Goal: Transaction & Acquisition: Obtain resource

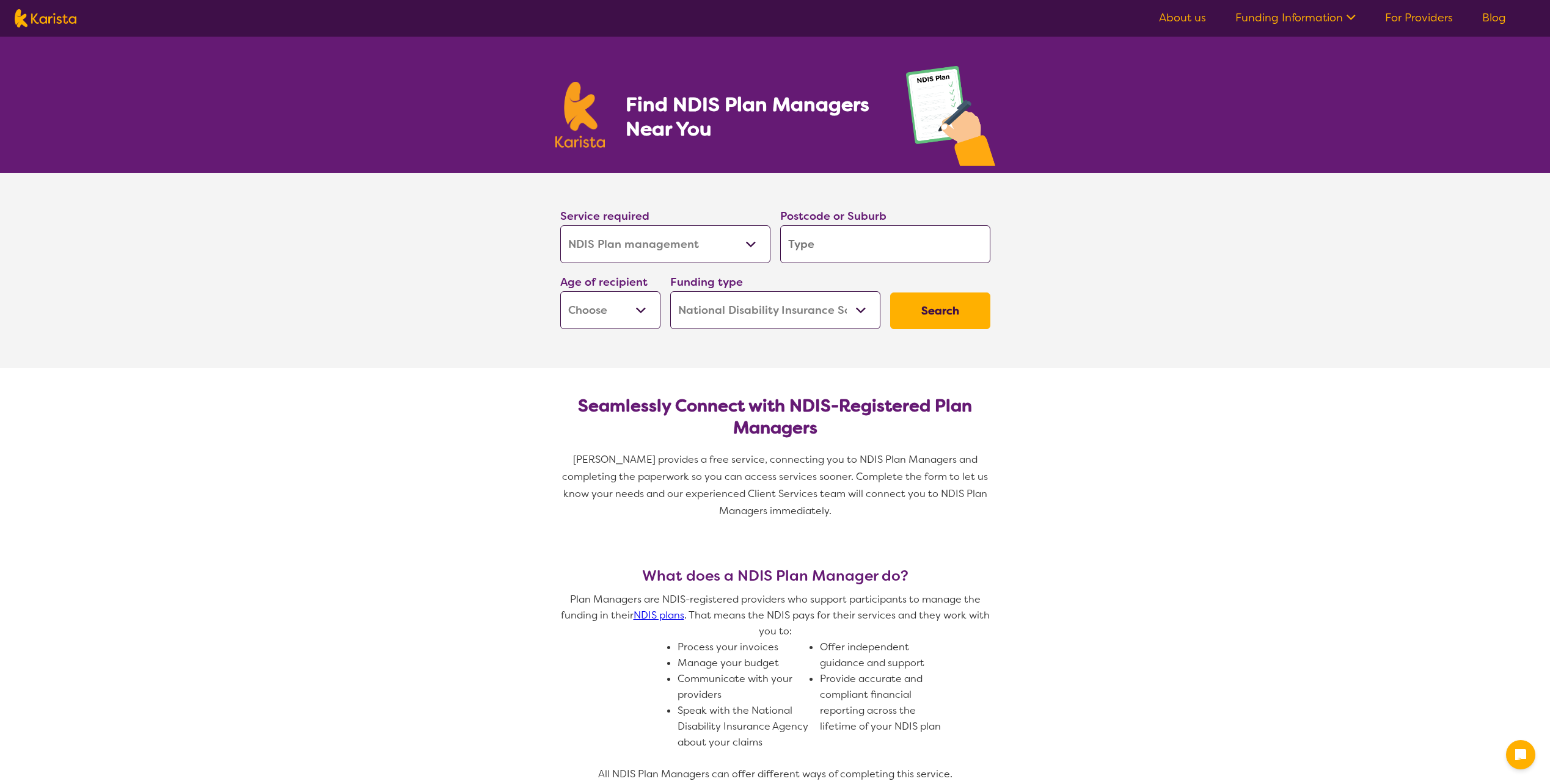
select select "NDIS Plan management"
select select "NDIS"
select select "NDIS Plan management"
select select "NDIS"
click at [833, 255] on input "search" at bounding box center [885, 244] width 210 height 37
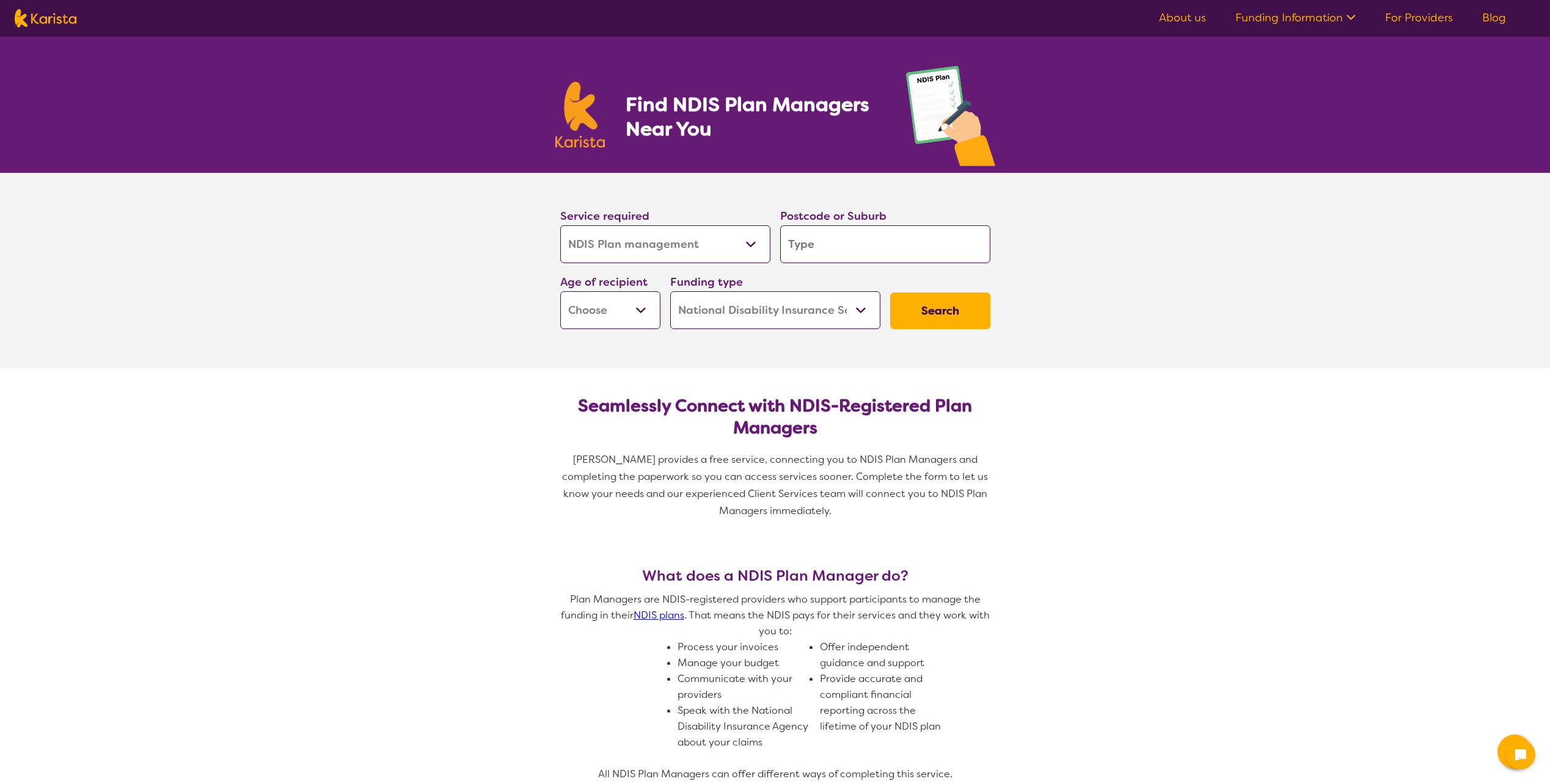
type input "p"
type input "po"
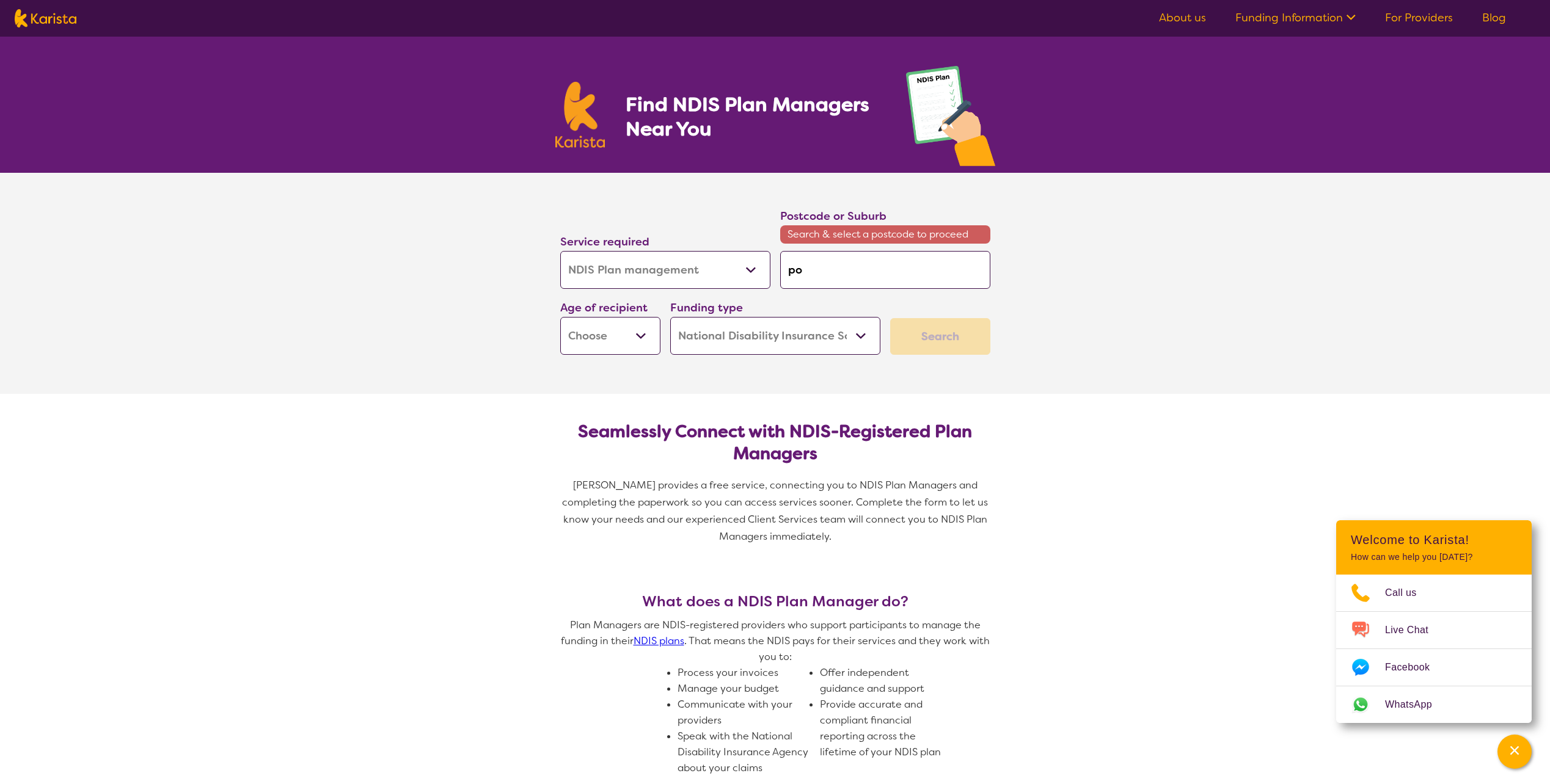
type input "pom"
type input "pomo"
type input "pomon"
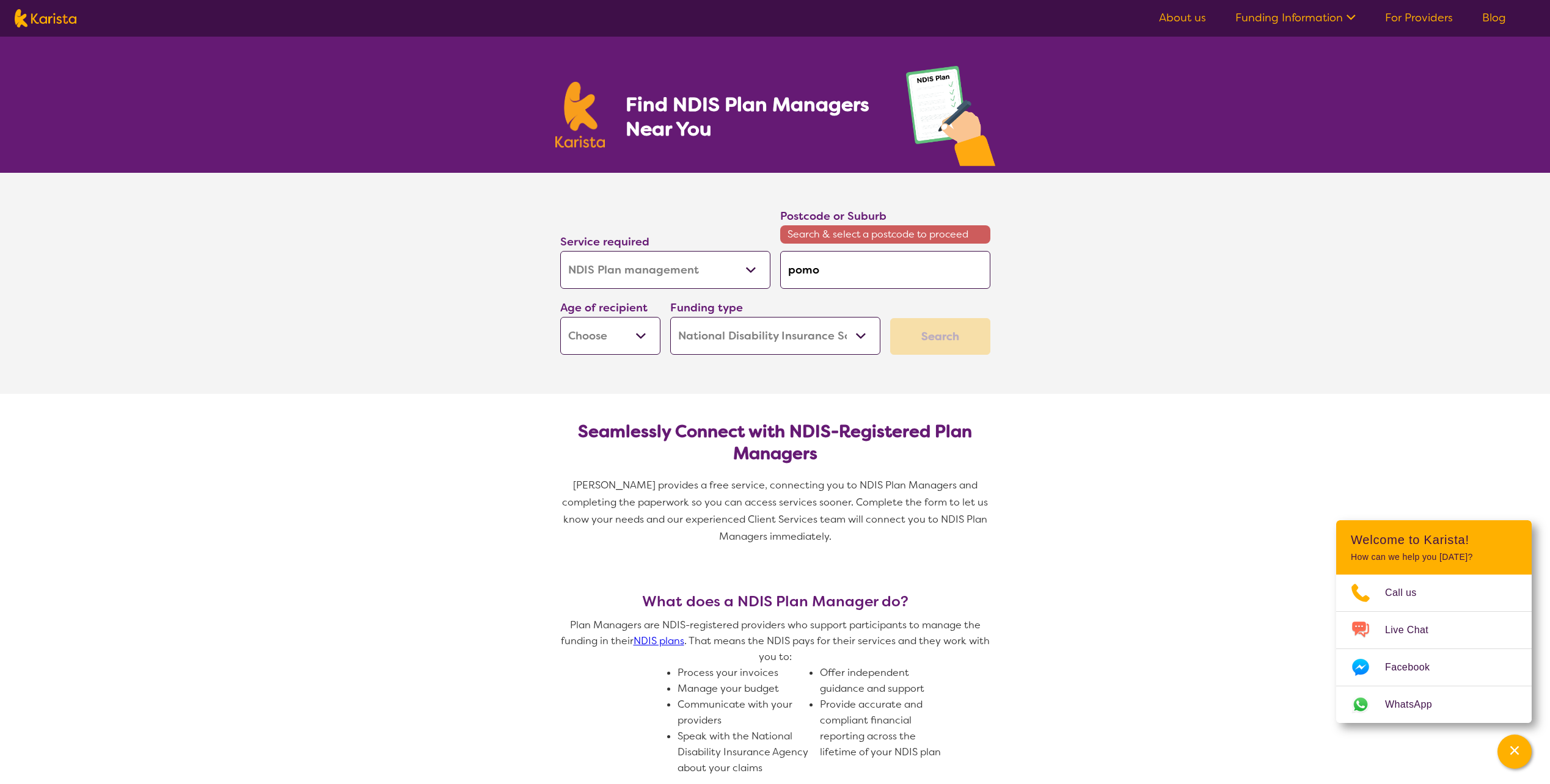
type input "pomon"
type input "pomona"
click at [852, 351] on em "4568" at bounding box center [841, 350] width 26 height 12
type input "4568"
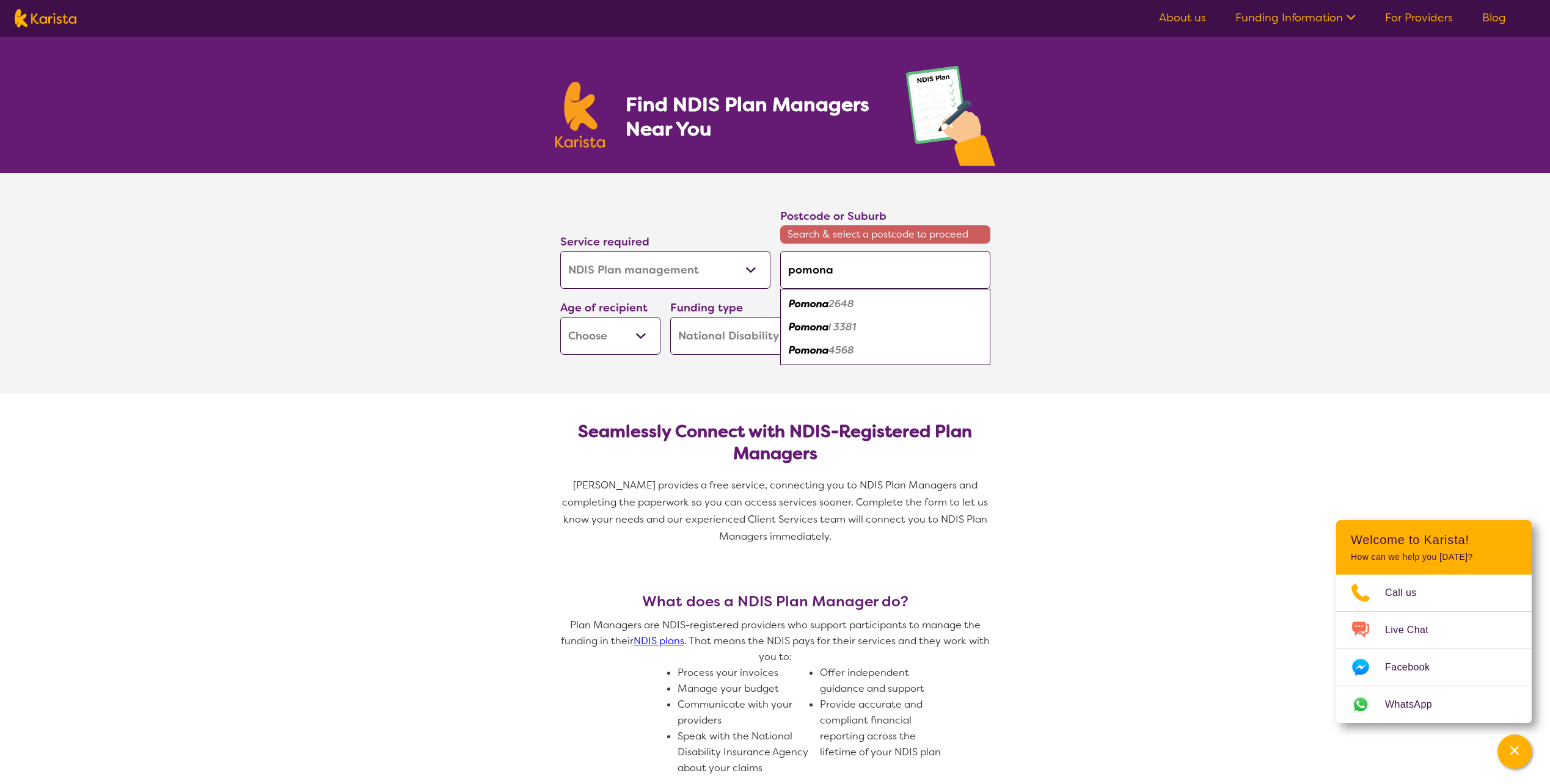
type input "4568"
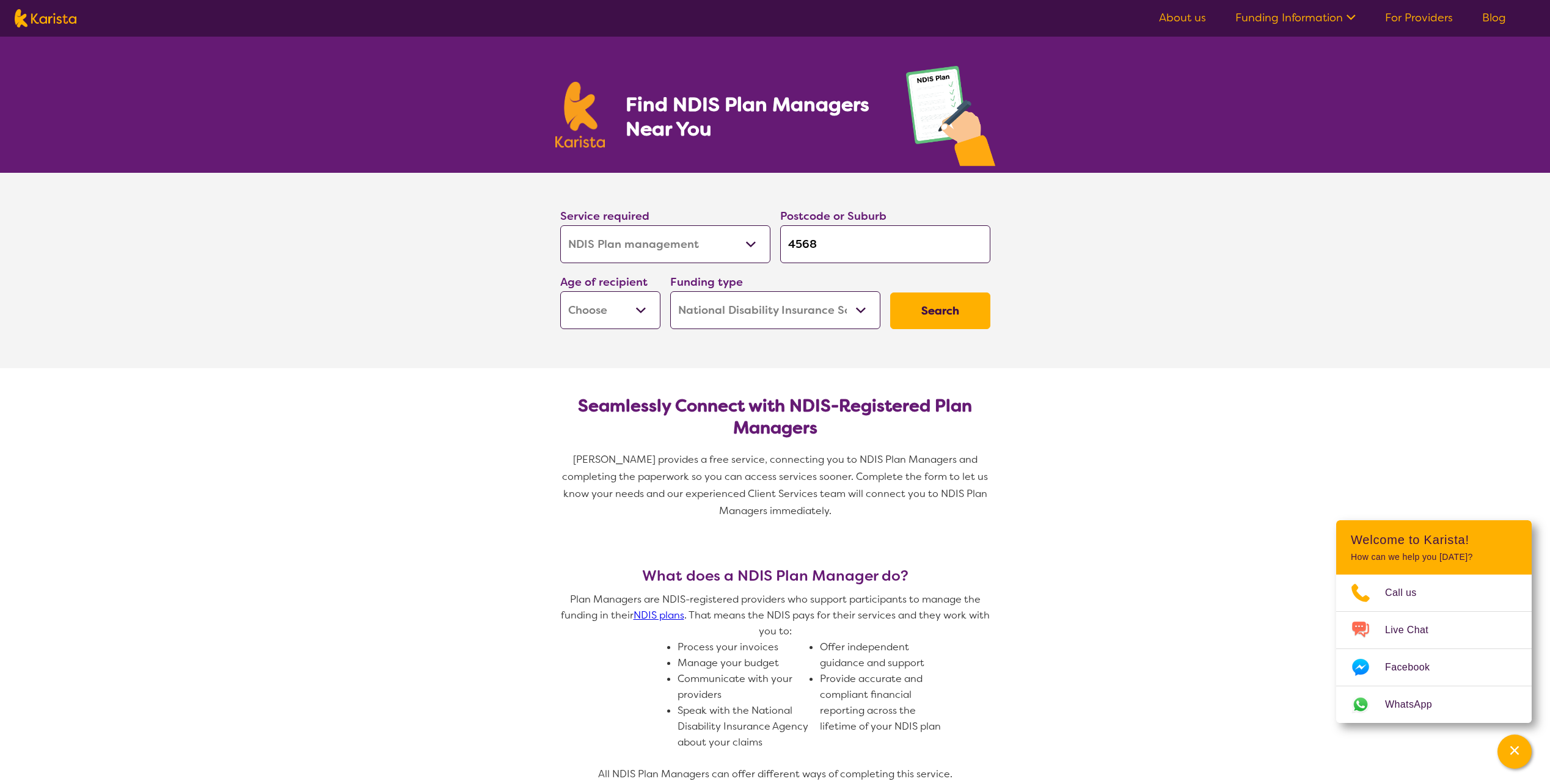
click at [638, 312] on select "Early Childhood - 0 to 9 Child - 10 to 11 Adolescent - 12 to 17 Adult - 18 to 6…" at bounding box center [610, 310] width 100 height 37
select select "EC"
click at [560, 291] on select "Early Childhood - 0 to 9 Child - 10 to 11 Adolescent - 12 to 17 Adult - 18 to 6…" at bounding box center [610, 310] width 100 height 37
select select "EC"
click at [856, 310] on select "Home Care Package (HCP) National Disability Insurance Scheme (NDIS) I don't know" at bounding box center [775, 310] width 210 height 37
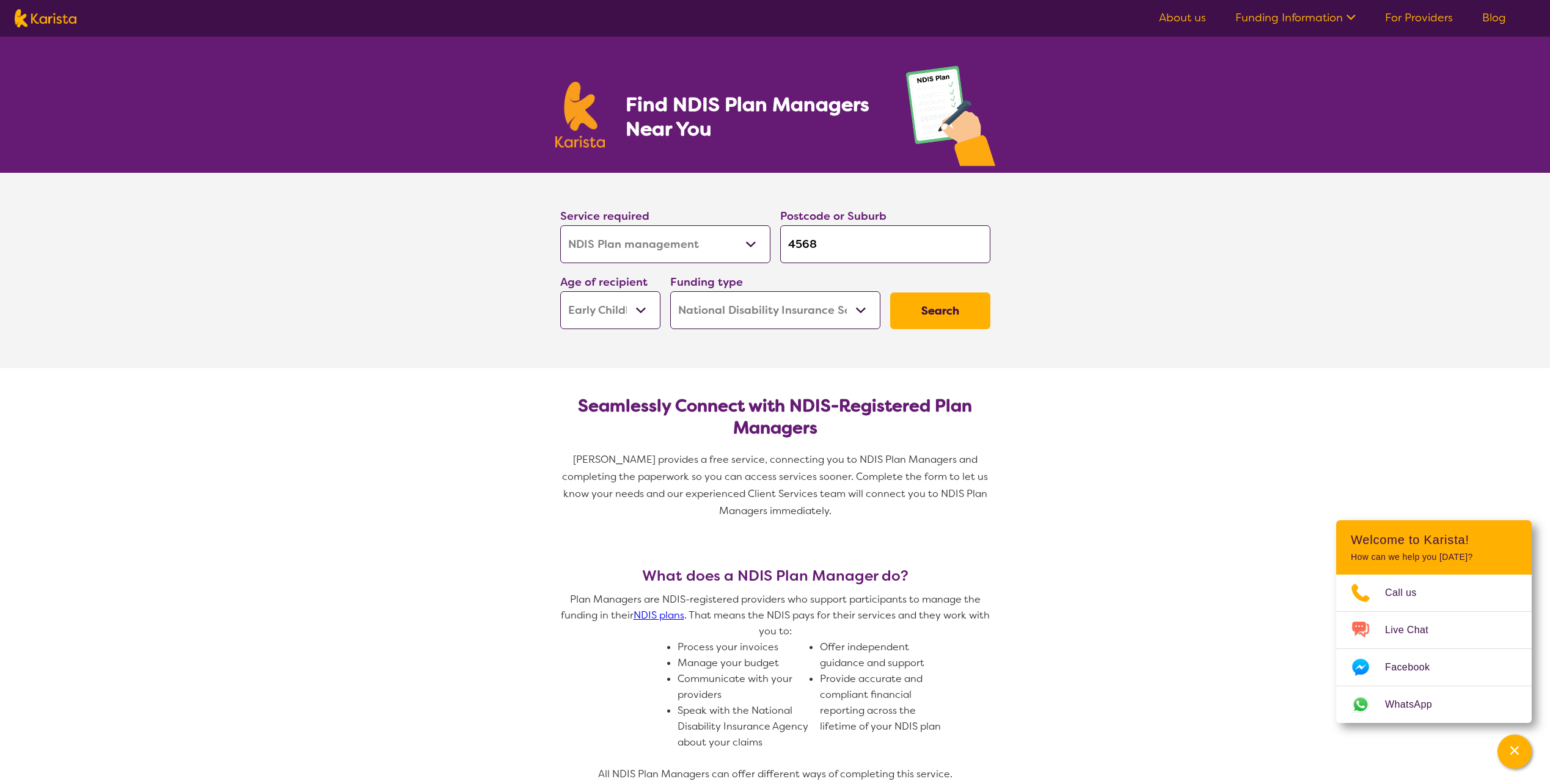
click at [856, 310] on select "Home Care Package (HCP) National Disability Insurance Scheme (NDIS) I don't know" at bounding box center [775, 310] width 210 height 37
click at [938, 304] on button "Search" at bounding box center [941, 311] width 100 height 37
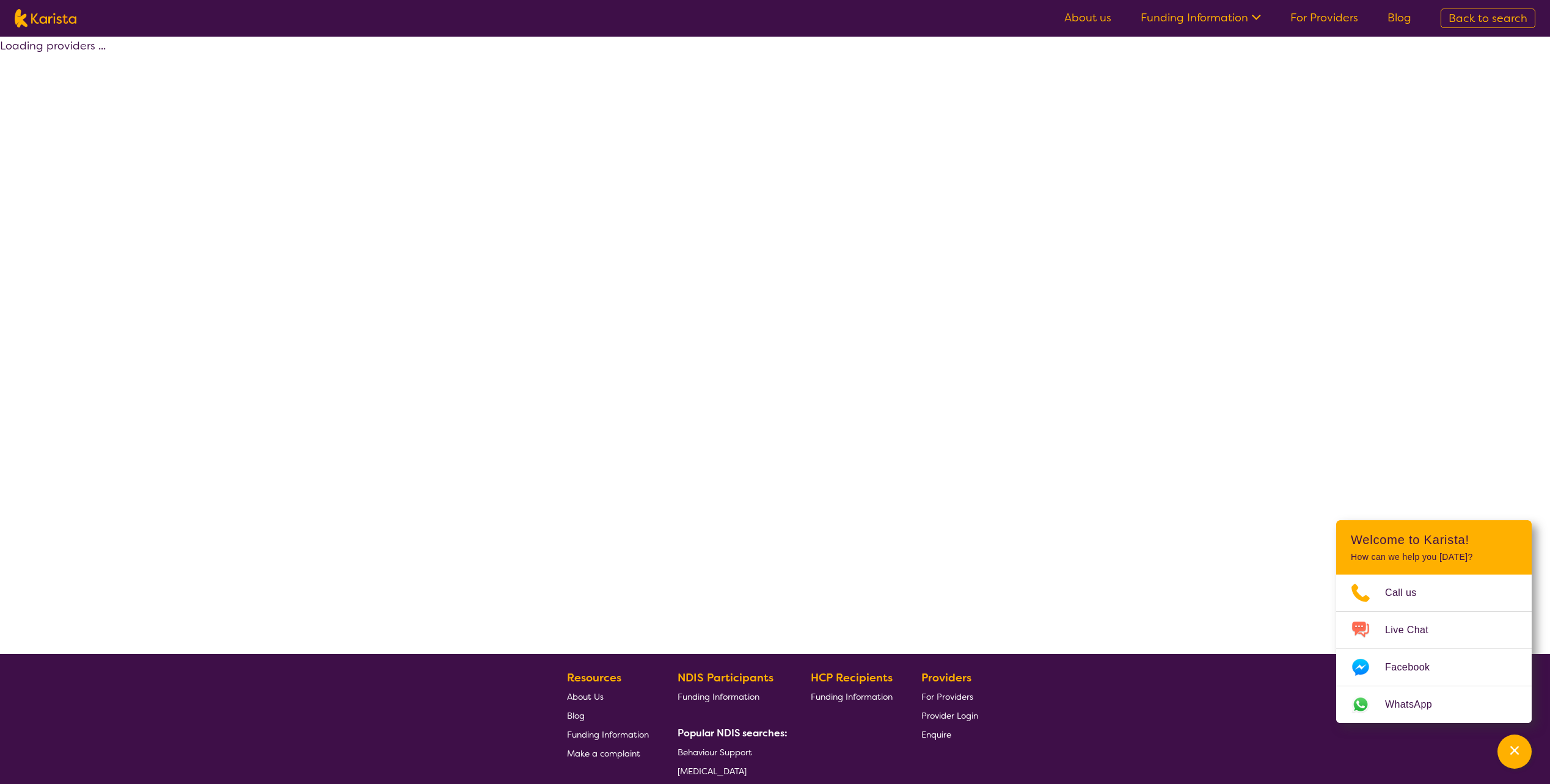
select select "by_score"
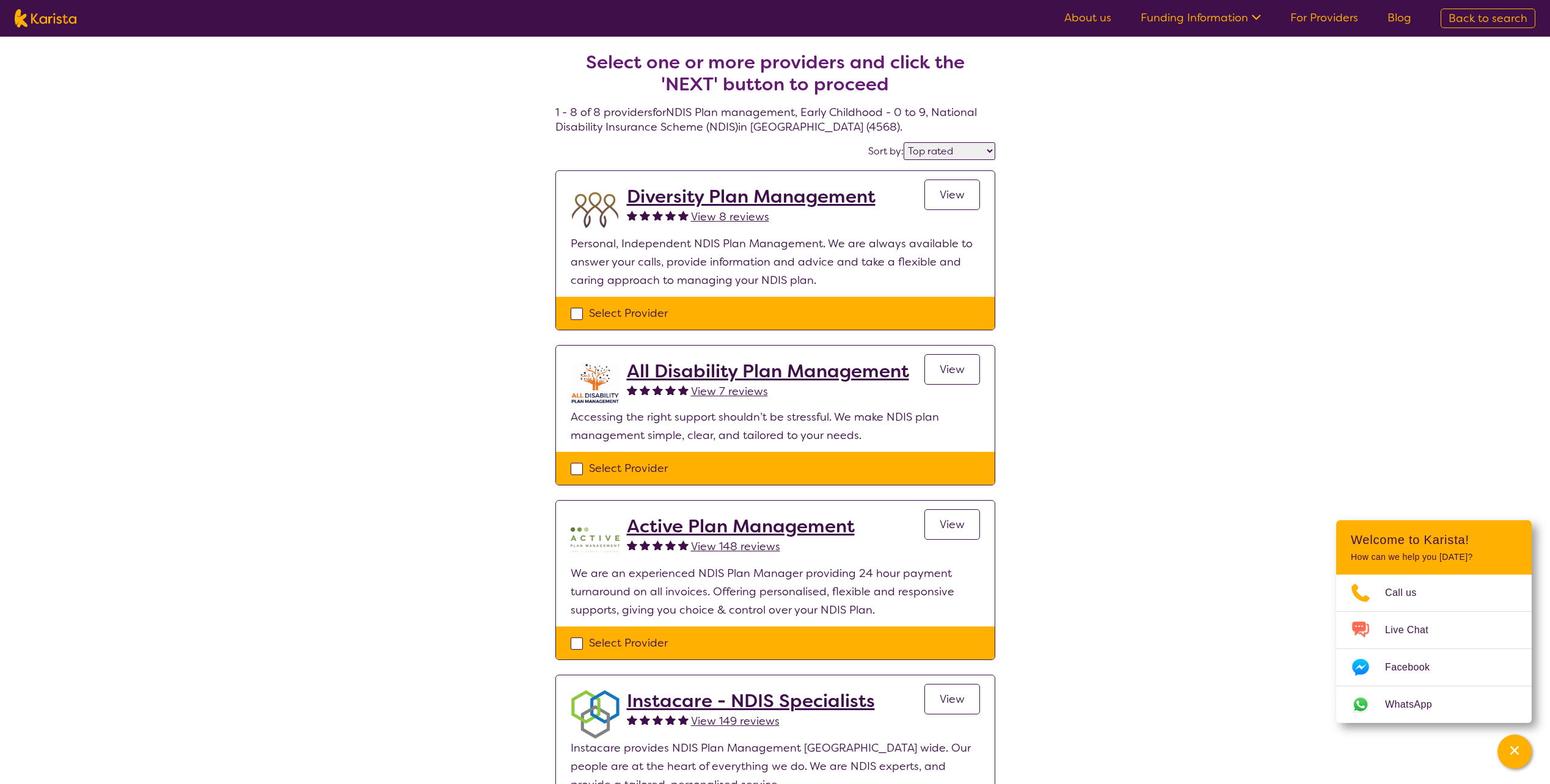
click at [960, 525] on span "View" at bounding box center [952, 525] width 25 height 15
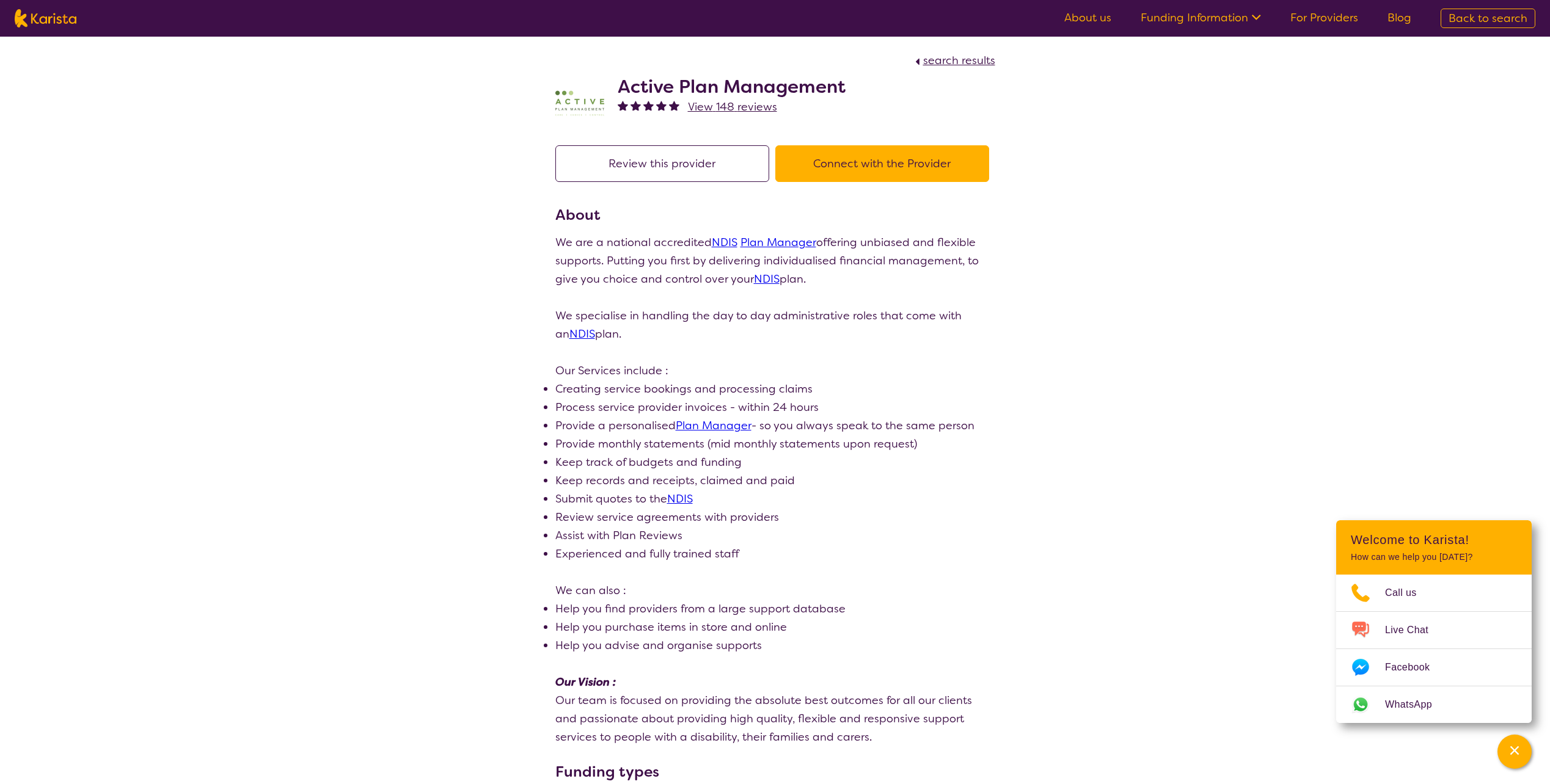
click at [885, 158] on button "Connect with the Provider" at bounding box center [883, 163] width 214 height 37
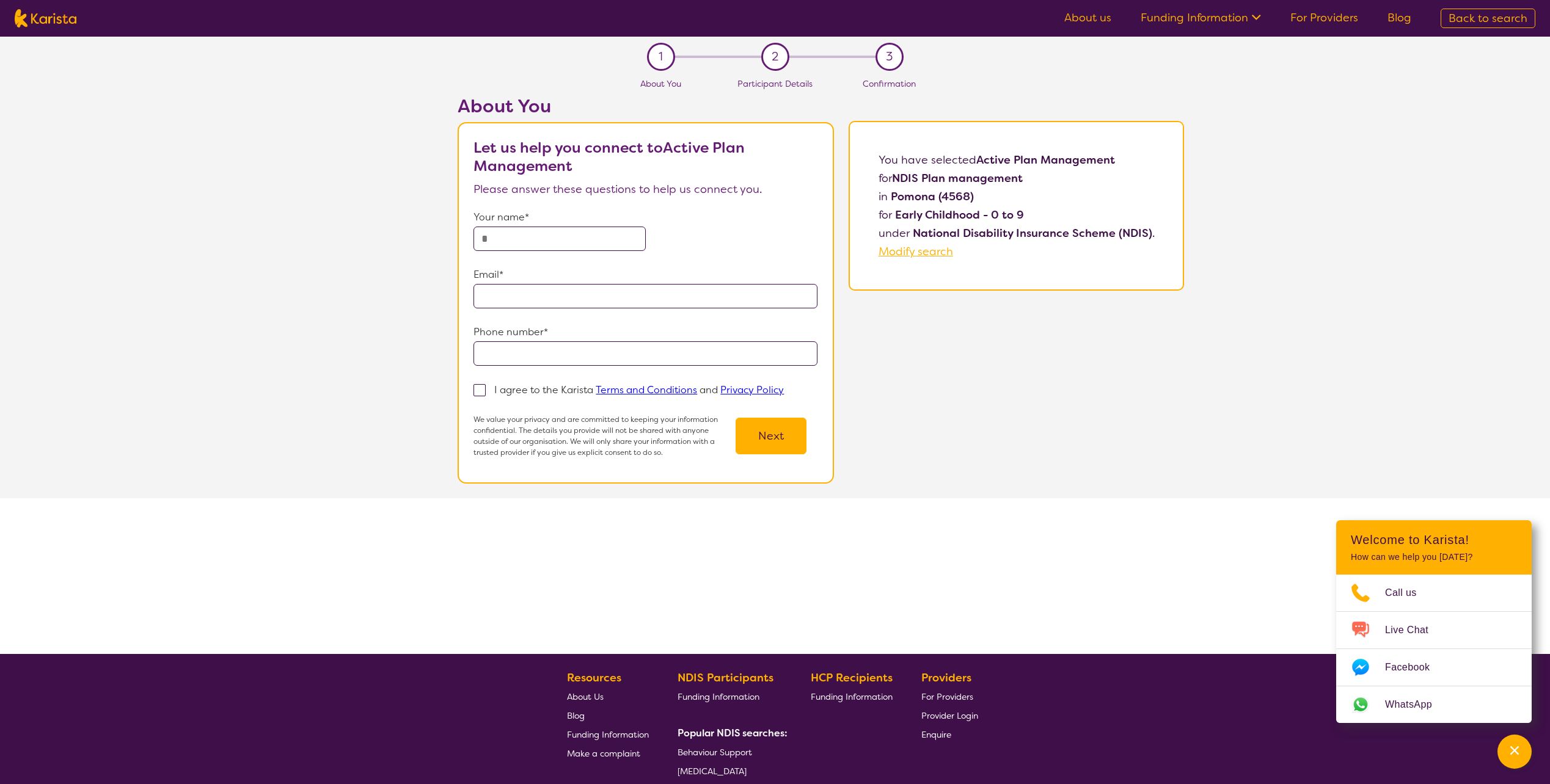
click at [534, 235] on input "text" at bounding box center [559, 238] width 172 height 24
type input "**********"
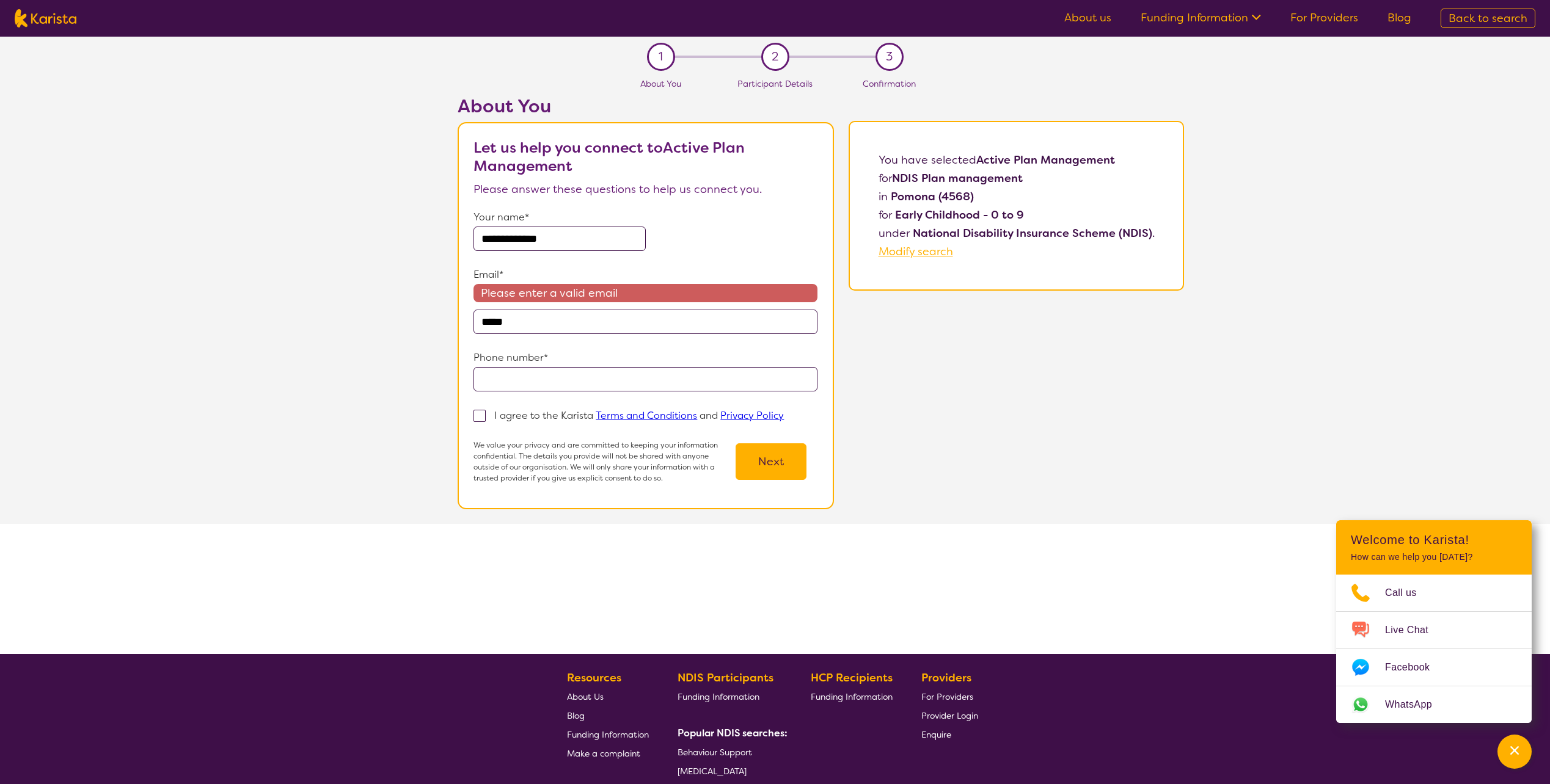
type input "**********"
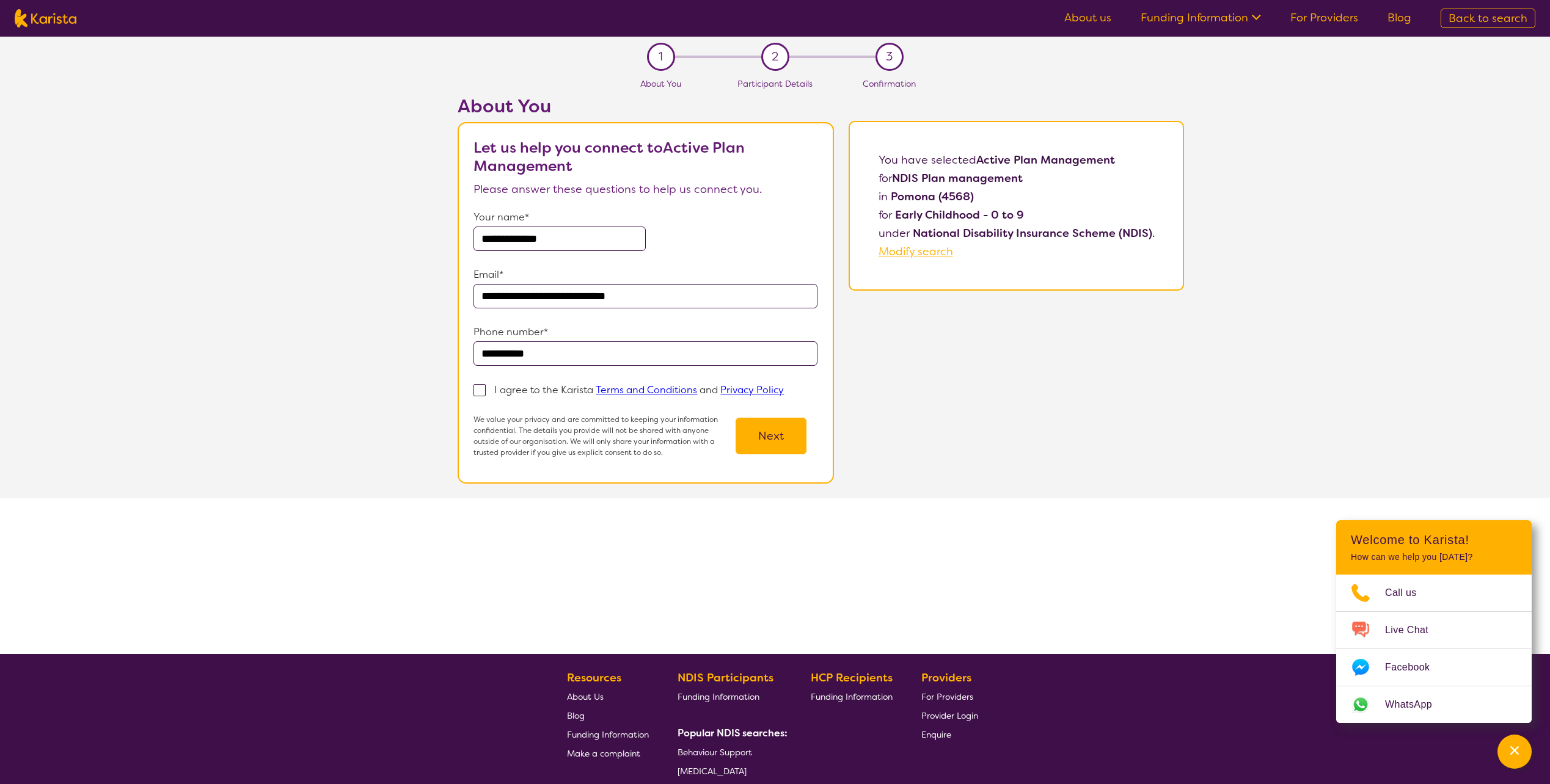
click at [481, 391] on span at bounding box center [480, 390] width 12 height 12
click at [784, 391] on input "I agree to the Karista Terms and Conditions and Privacy Policy" at bounding box center [788, 390] width 8 height 8
checkbox input "true"
click at [784, 435] on button "Next" at bounding box center [771, 436] width 71 height 37
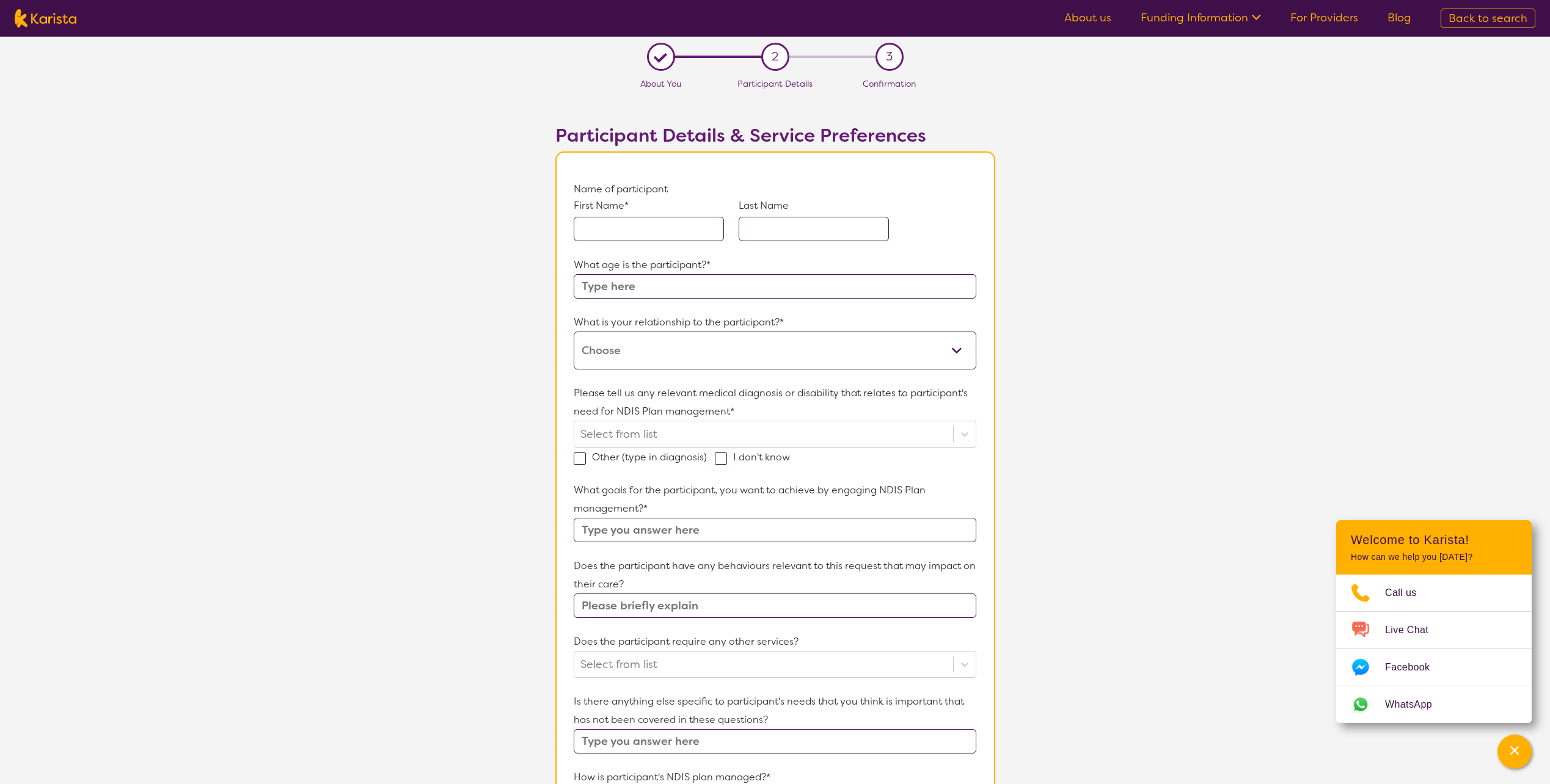
click at [633, 224] on input "text" at bounding box center [649, 229] width 150 height 24
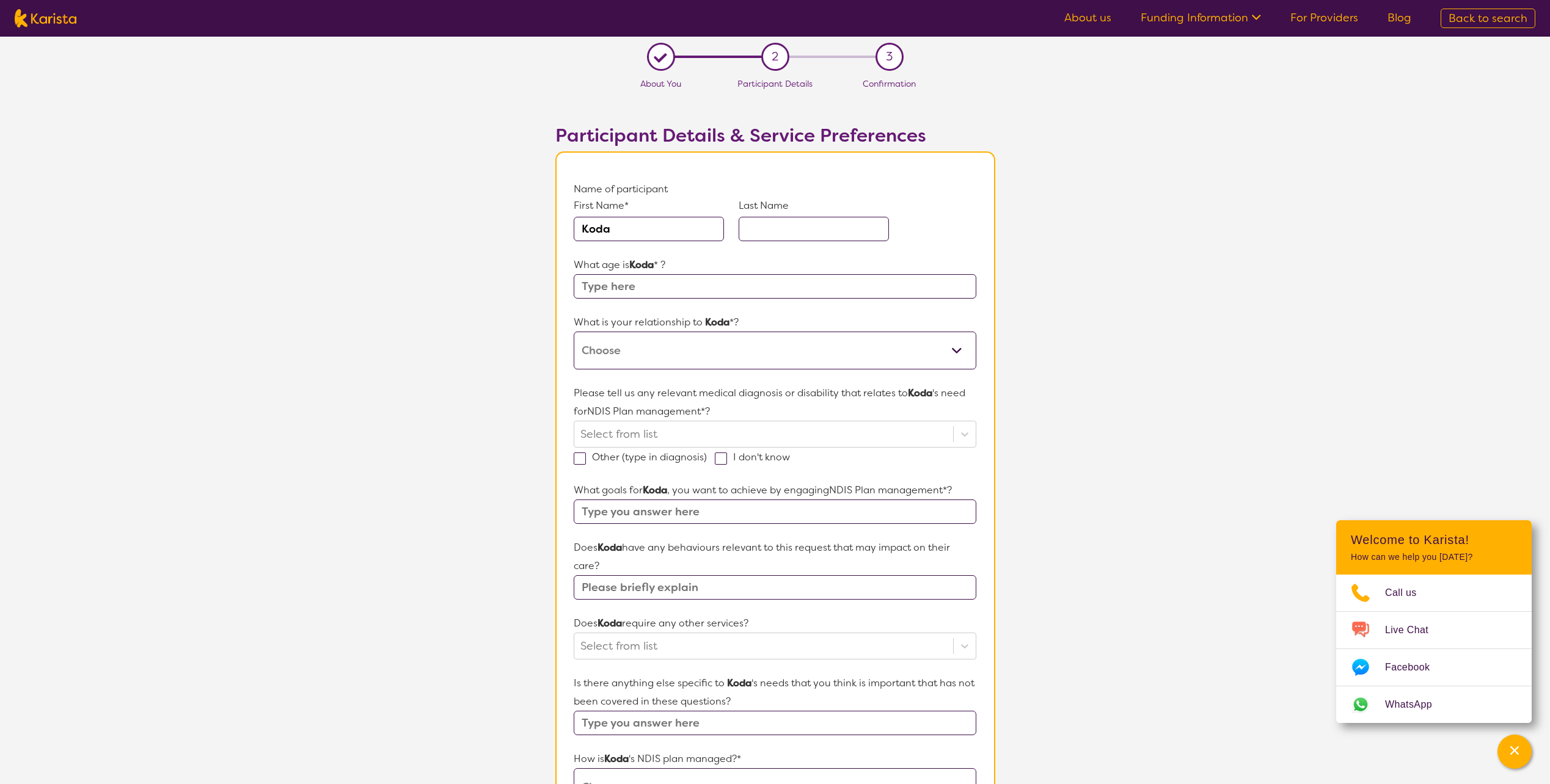
type input "Koda"
type input "[PERSON_NAME]"
type input "5"
click at [683, 355] on select "This request is for myself I am their parent I am their child I am their spouse…" at bounding box center [775, 351] width 402 height 37
select select "I am their parent"
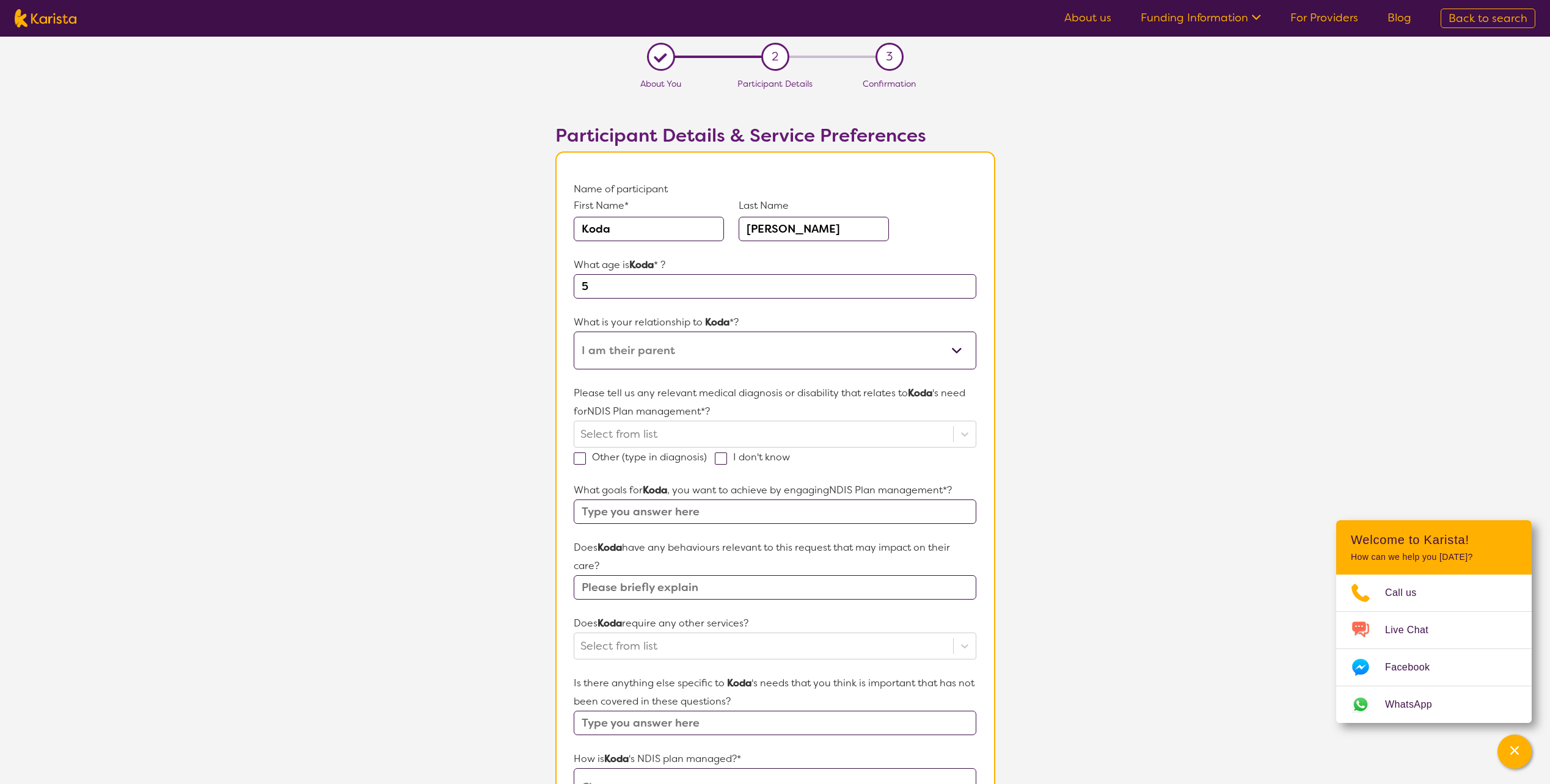
click at [574, 332] on select "This request is for myself I am their parent I am their child I am their spouse…" at bounding box center [775, 351] width 402 height 37
click at [647, 436] on div at bounding box center [763, 434] width 366 height 21
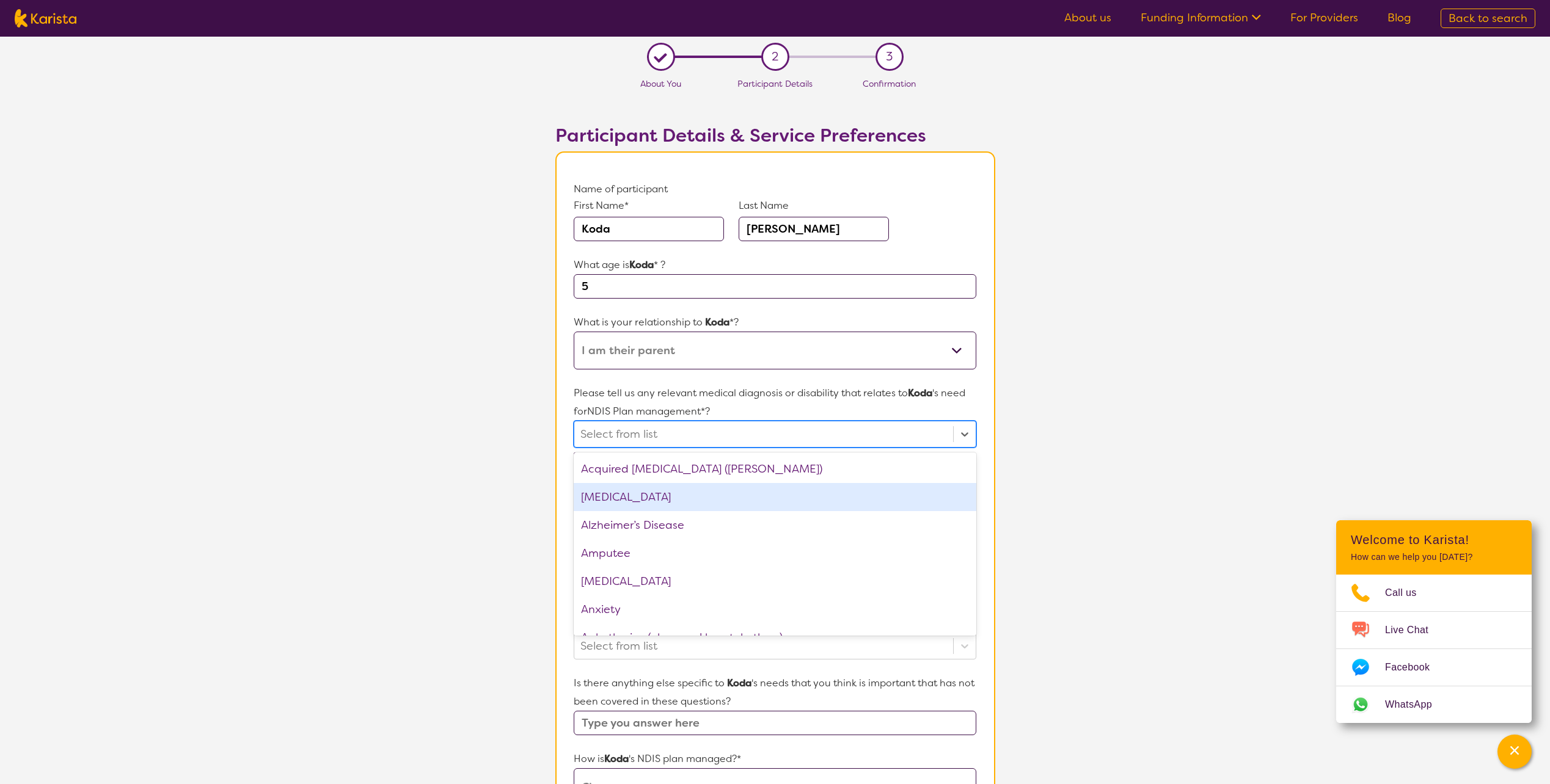
click at [656, 492] on div "[MEDICAL_DATA]" at bounding box center [775, 497] width 402 height 28
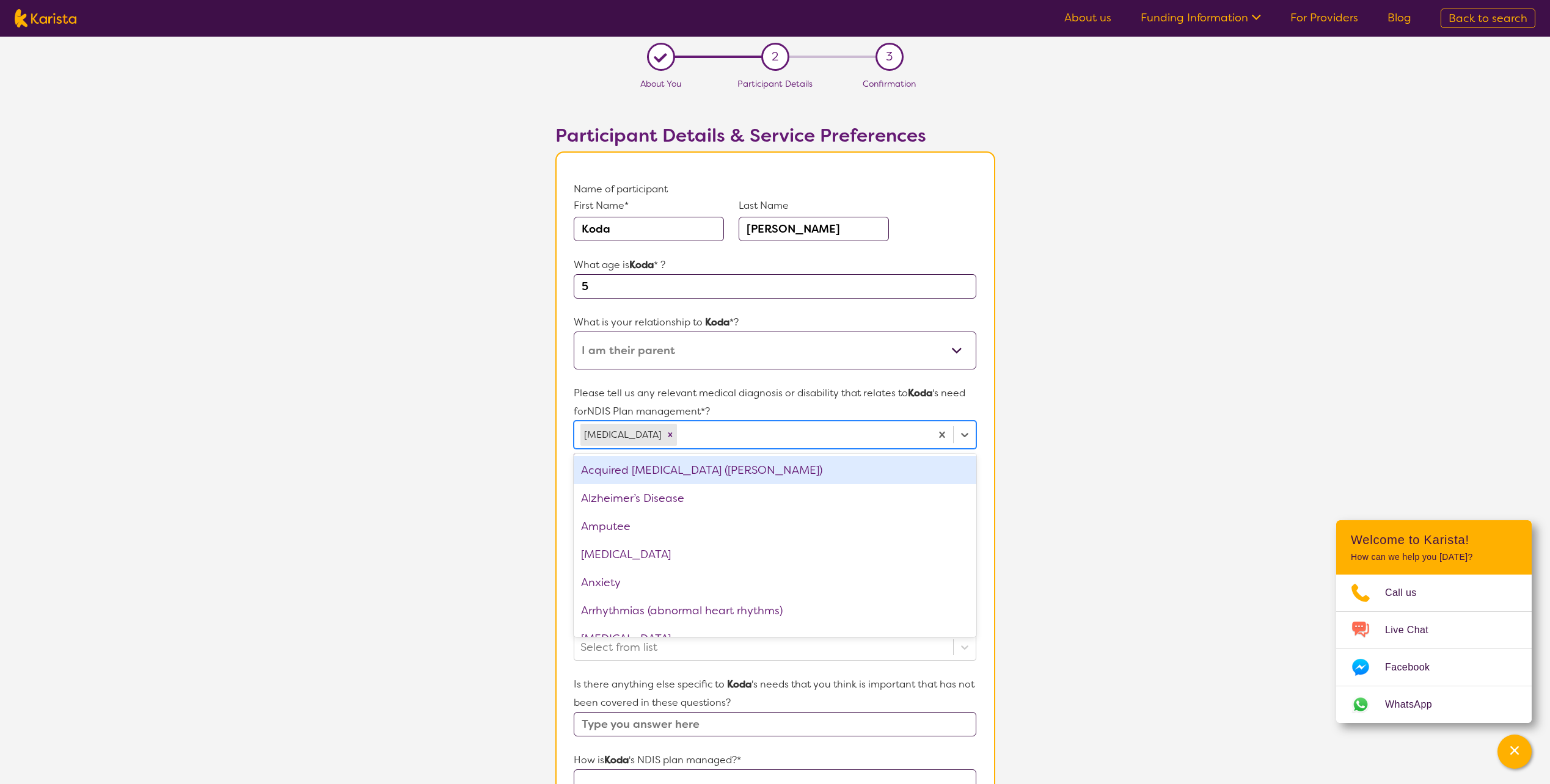
click at [1138, 431] on section "L About You 2 Participant Details 3 Confirmation Participant Details & Service …" at bounding box center [775, 566] width 1550 height 1059
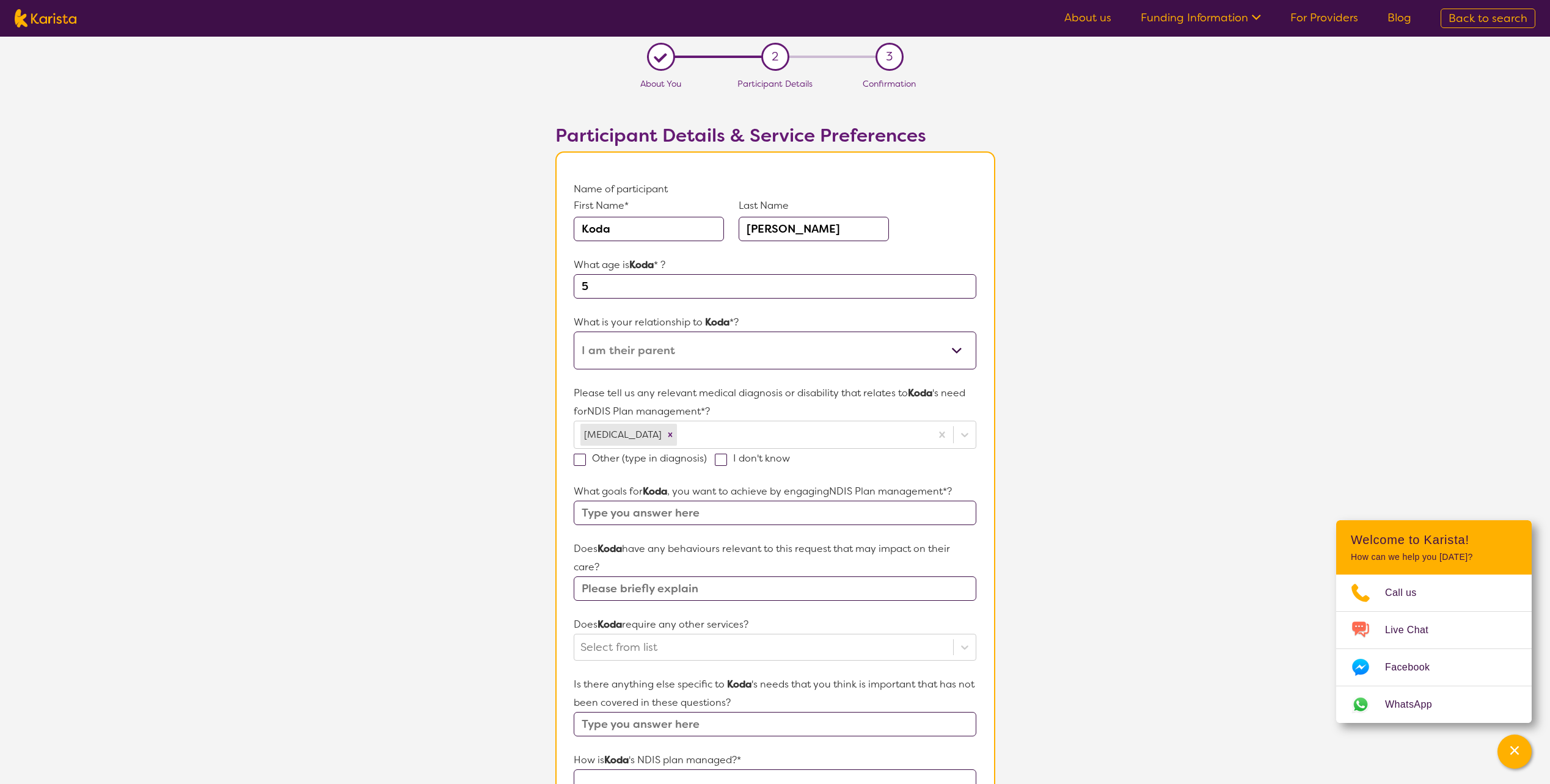
drag, startPoint x: 559, startPoint y: 228, endPoint x: 529, endPoint y: 192, distance: 46.9
click at [532, 223] on section "L About You 2 Participant Details 3 Confirmation Participant Details & Service …" at bounding box center [775, 566] width 1550 height 1059
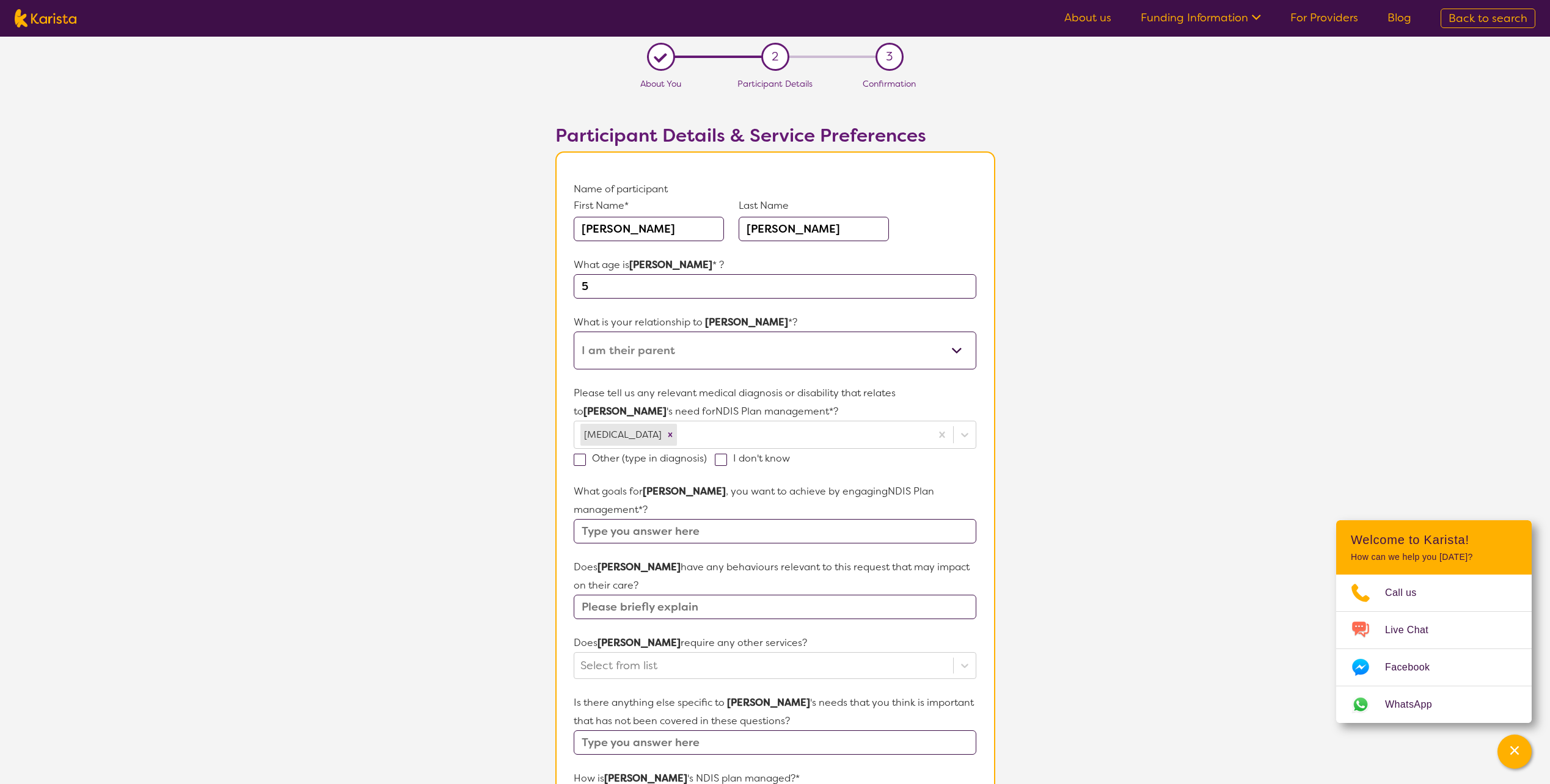
type input "[PERSON_NAME]"
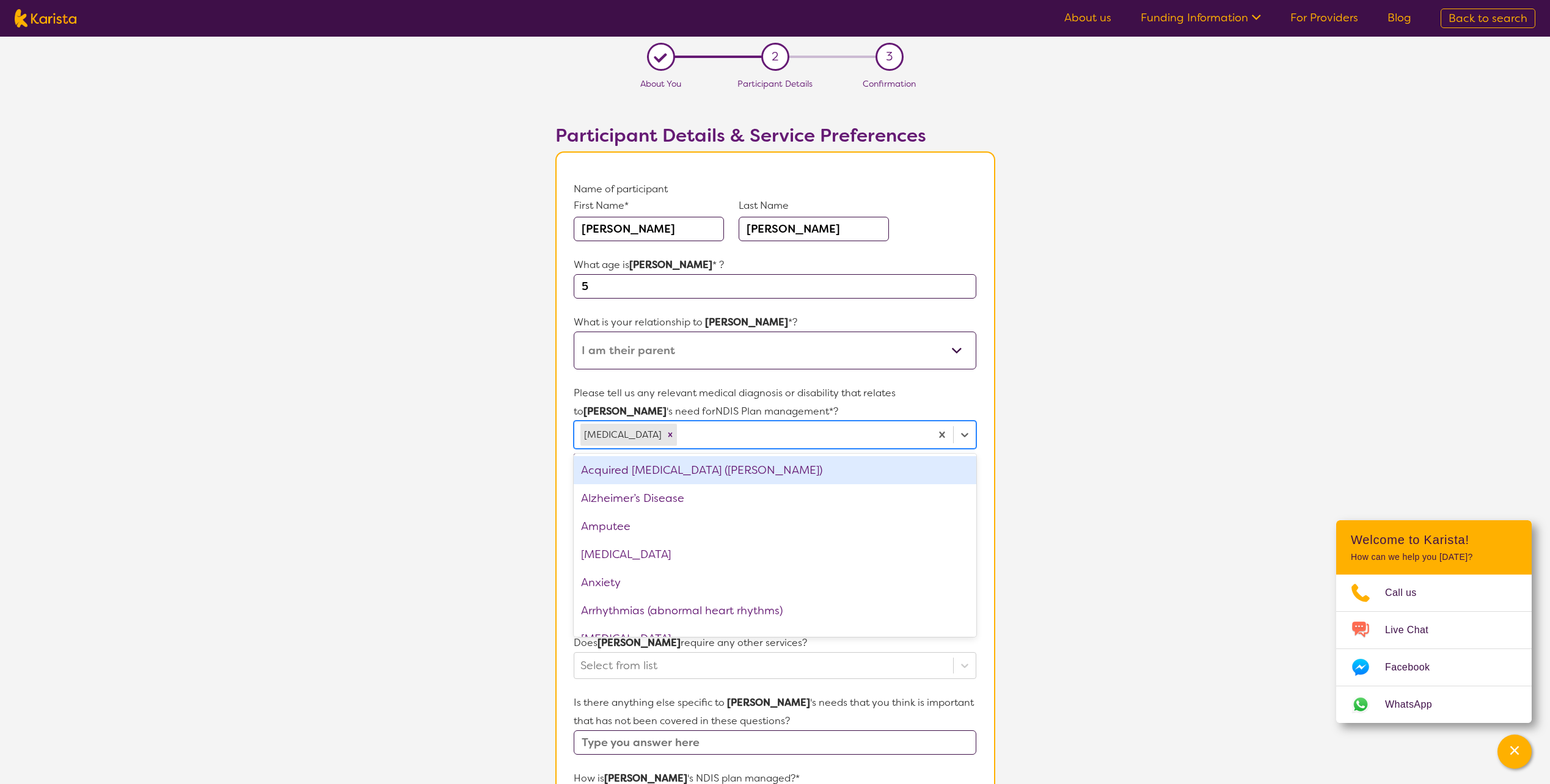
click at [680, 436] on div at bounding box center [802, 435] width 245 height 21
type input "[PERSON_NAME]"
click at [666, 434] on icon "Remove ADHD" at bounding box center [670, 434] width 9 height 9
